Goal: Find specific page/section: Find specific page/section

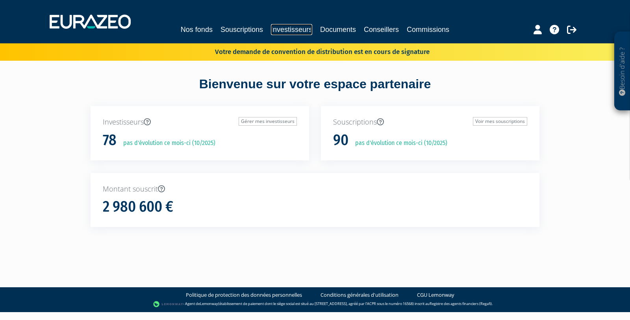
click at [294, 29] on link "Investisseurs" at bounding box center [291, 29] width 41 height 11
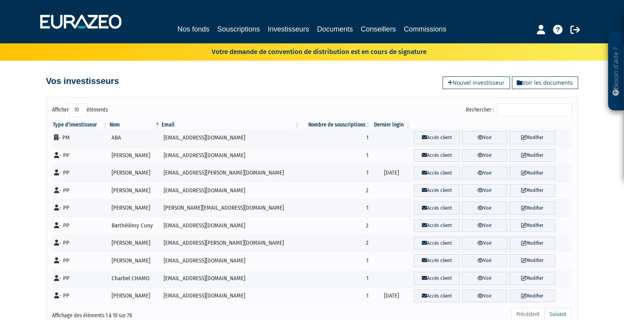
click at [528, 108] on input "Rechercher :" at bounding box center [534, 109] width 75 height 13
type input "li"
click at [479, 153] on link "Voir" at bounding box center [484, 155] width 45 height 13
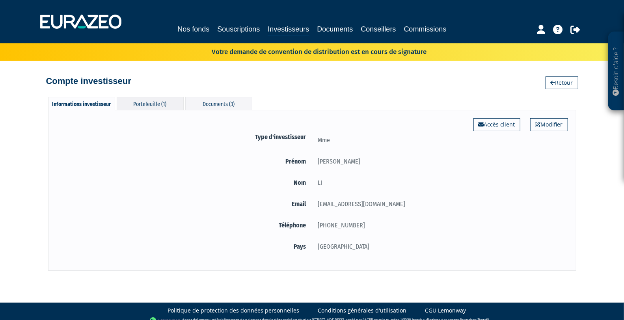
click at [146, 104] on div "Portefeuille (1)" at bounding box center [150, 103] width 67 height 13
